Goal: Task Accomplishment & Management: Use online tool/utility

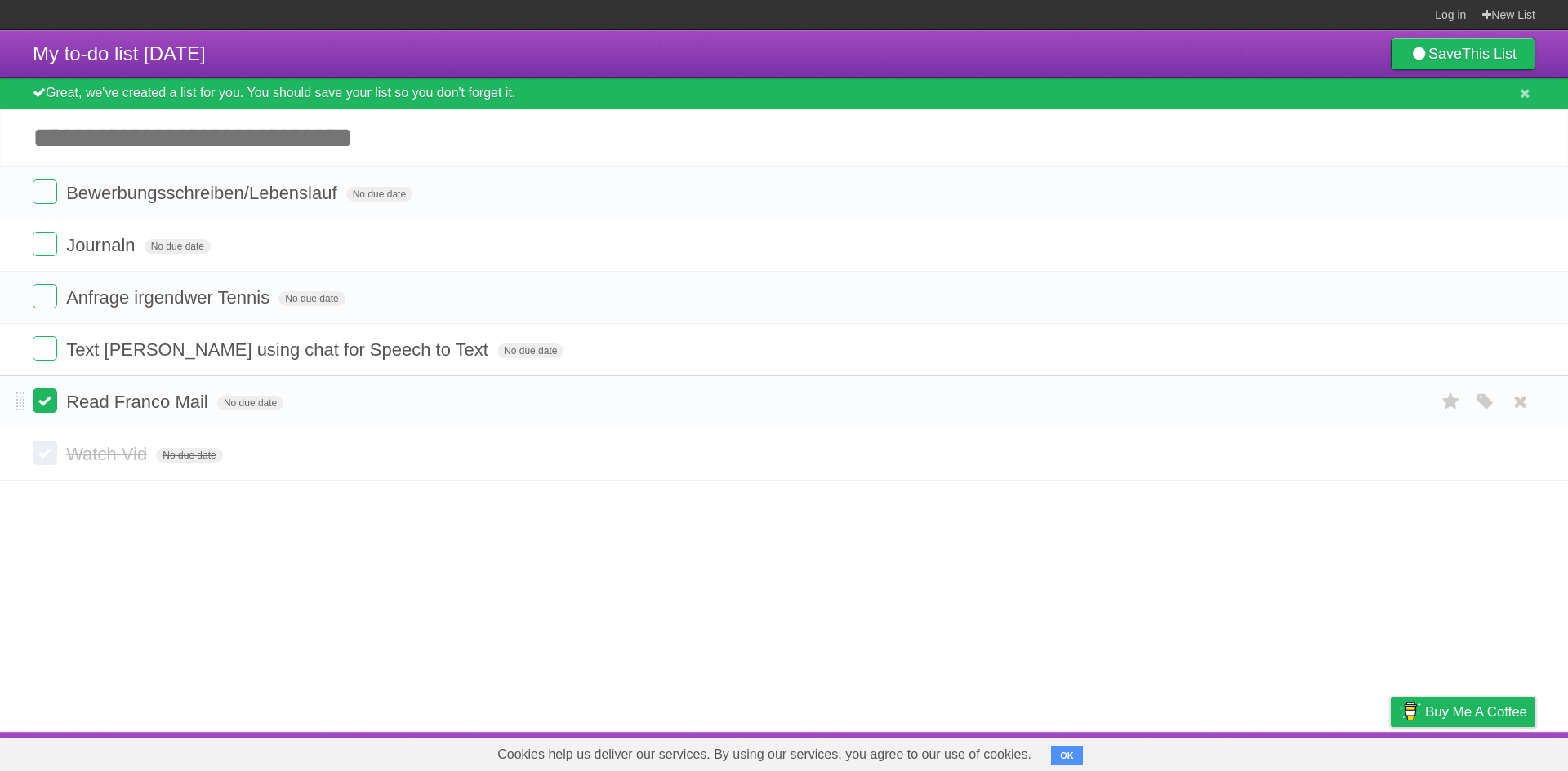
click at [47, 413] on label at bounding box center [45, 400] width 24 height 24
click at [333, 131] on input "Add another task" at bounding box center [784, 138] width 1568 height 57
type input "*"
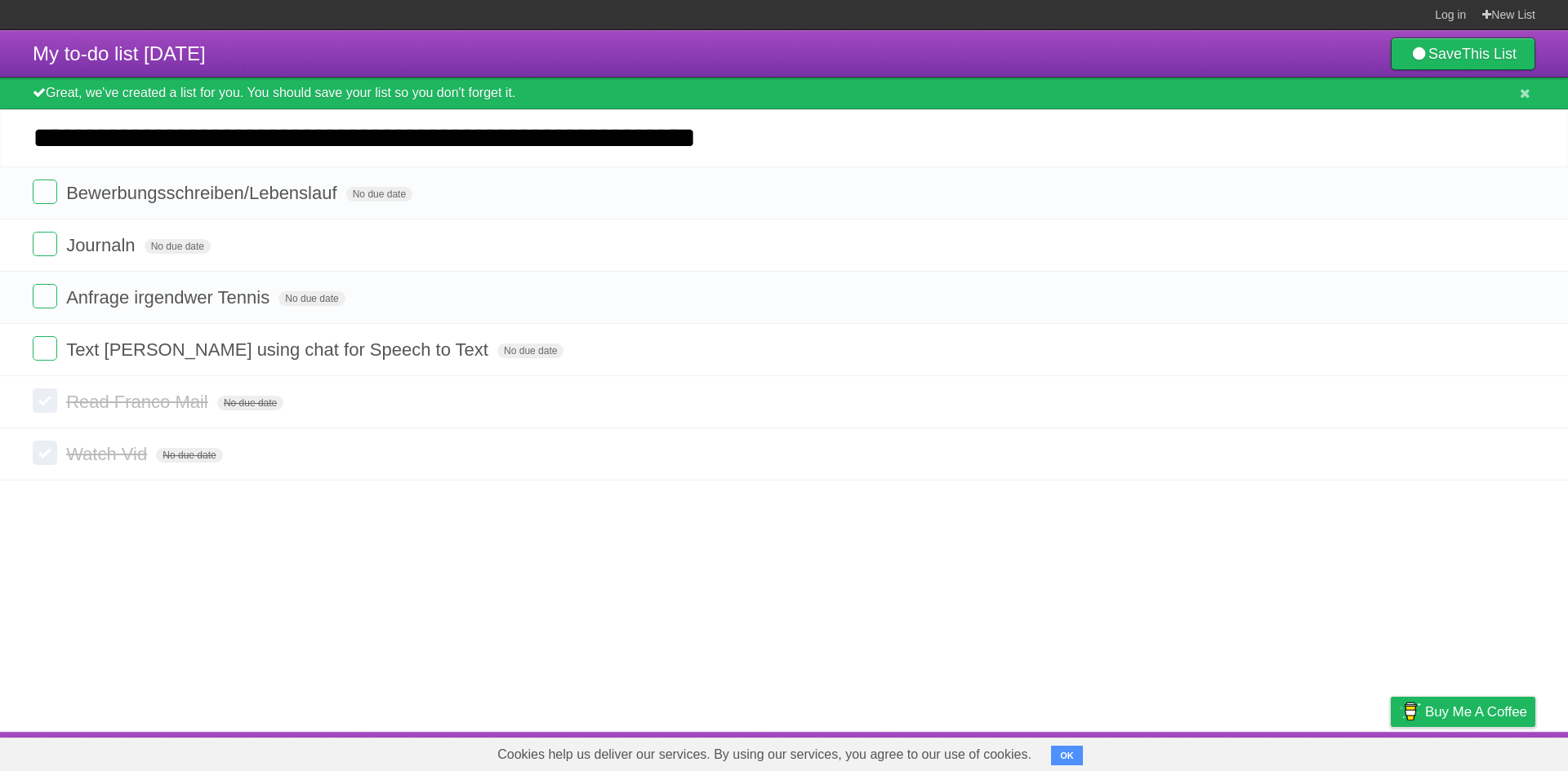
type input "**********"
click input "*********" at bounding box center [0, 0] width 0 height 0
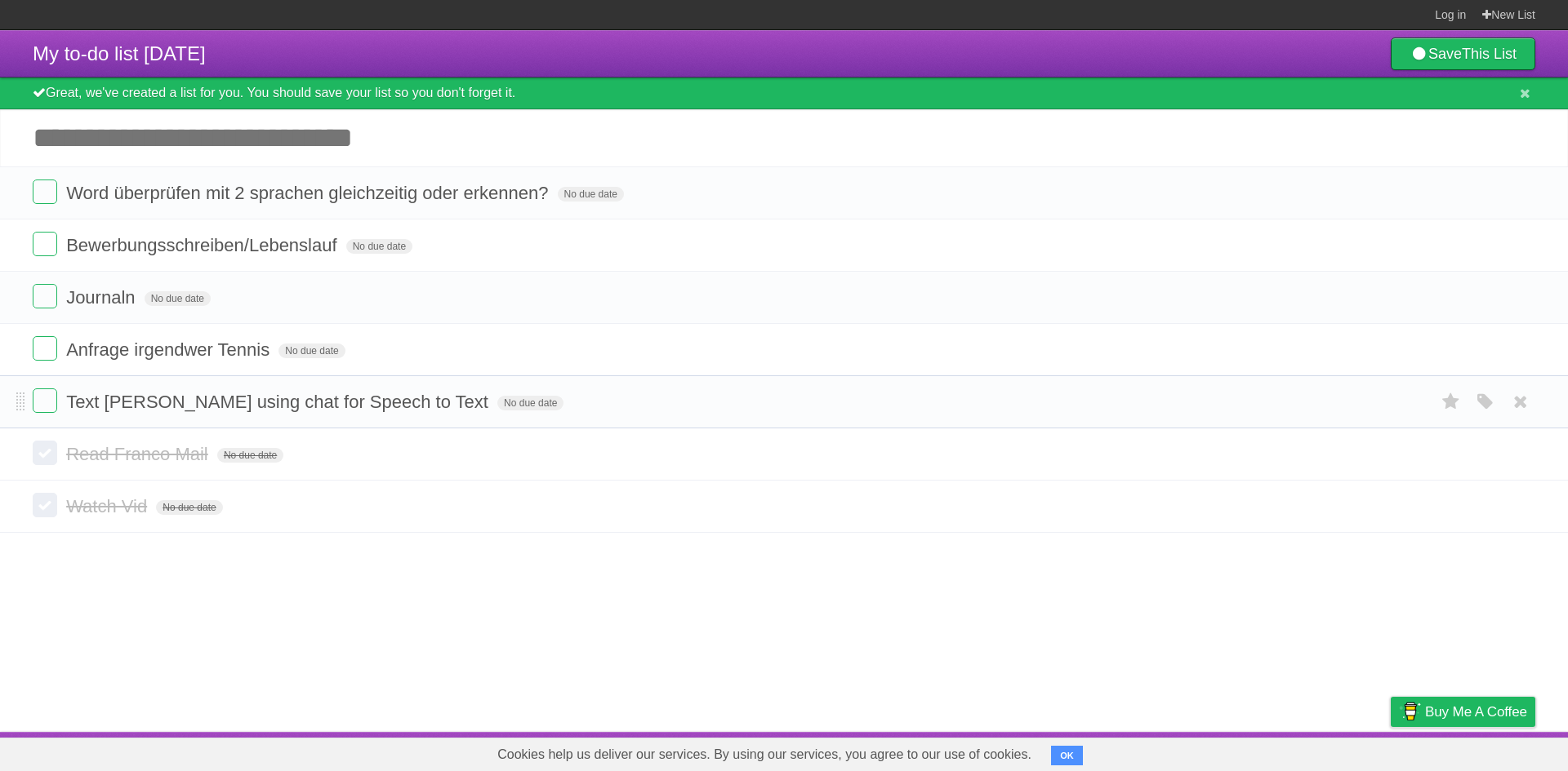
click at [61, 401] on form "Text [PERSON_NAME] using chat for Speech to Text No due date White Red Blue Gre…" at bounding box center [784, 401] width 1502 height 27
click at [54, 403] on label at bounding box center [45, 400] width 24 height 24
click at [44, 348] on label at bounding box center [45, 348] width 24 height 24
click at [1073, 761] on button "OK" at bounding box center [1067, 755] width 32 height 20
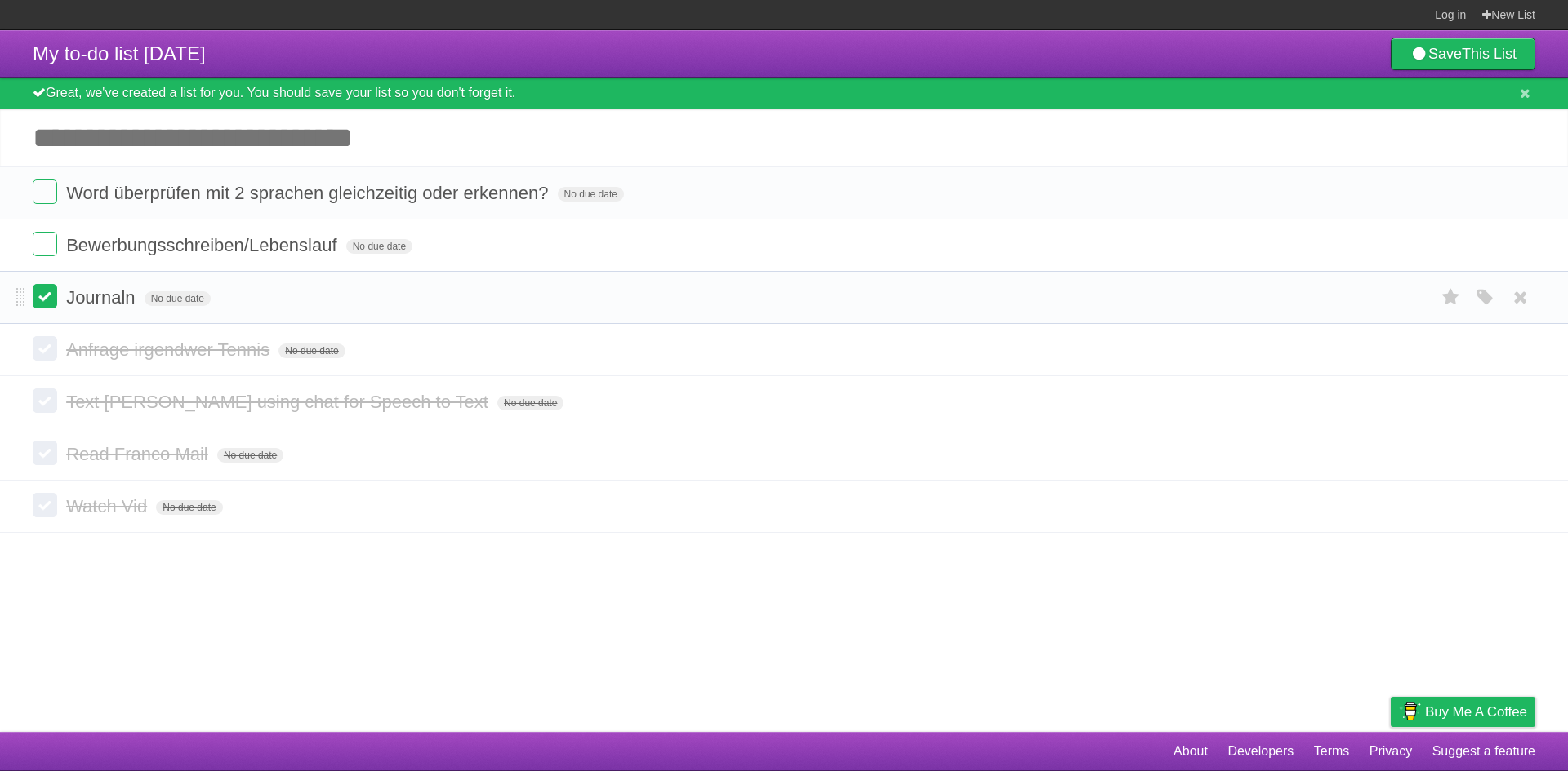
click at [51, 287] on label at bounding box center [45, 297] width 24 height 24
click at [54, 192] on label at bounding box center [45, 192] width 24 height 24
